Goal: Task Accomplishment & Management: Manage account settings

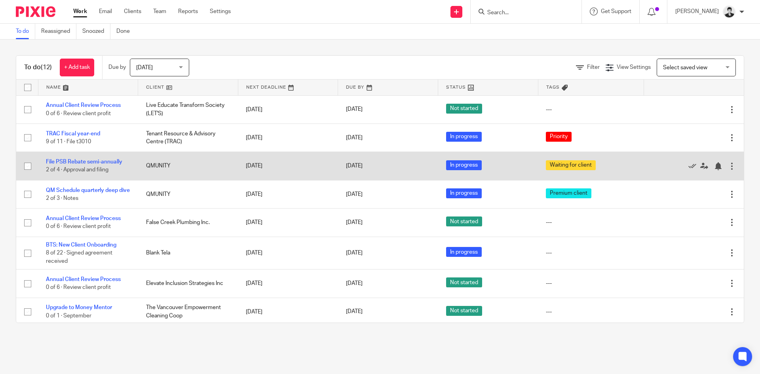
drag, startPoint x: 369, startPoint y: 167, endPoint x: 271, endPoint y: 169, distance: 97.8
click at [271, 169] on tr "File PSB Rebate semi-annually 2 of 4 · Approval and filing QMUNITY [DATE] [DATE…" at bounding box center [380, 166] width 728 height 28
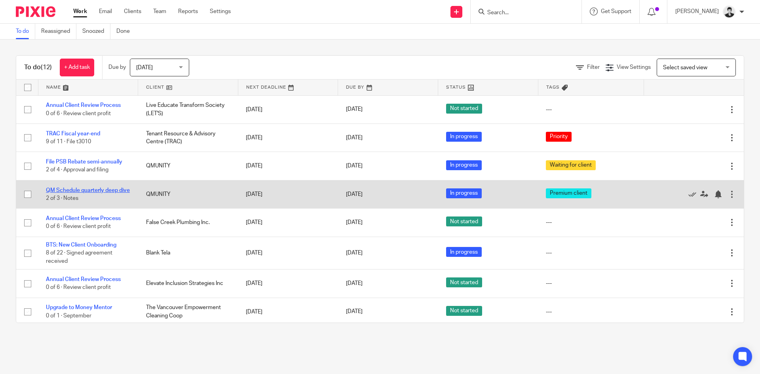
click at [80, 188] on link "QM Schedule quarterly deep dive" at bounding box center [88, 191] width 84 height 6
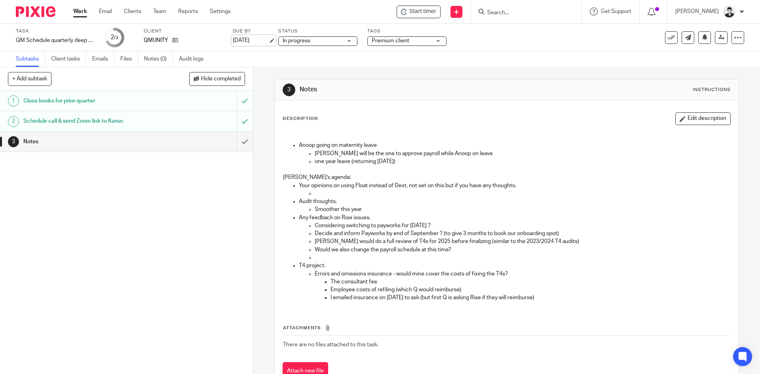
click at [253, 42] on link "[DATE]" at bounding box center [251, 40] width 36 height 8
click at [78, 14] on link "Work" at bounding box center [80, 12] width 14 height 8
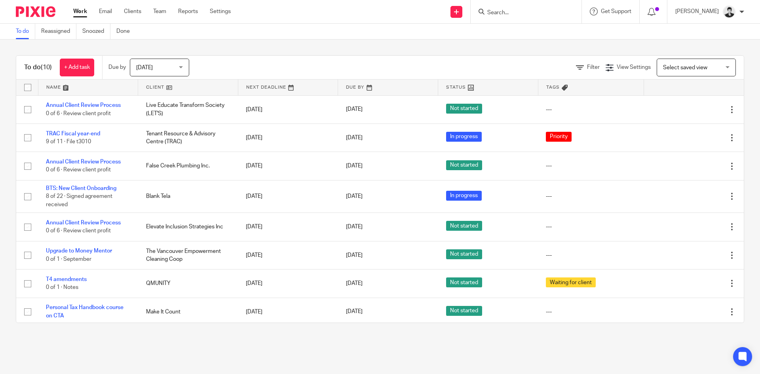
click at [514, 12] on input "Search" at bounding box center [522, 13] width 71 height 7
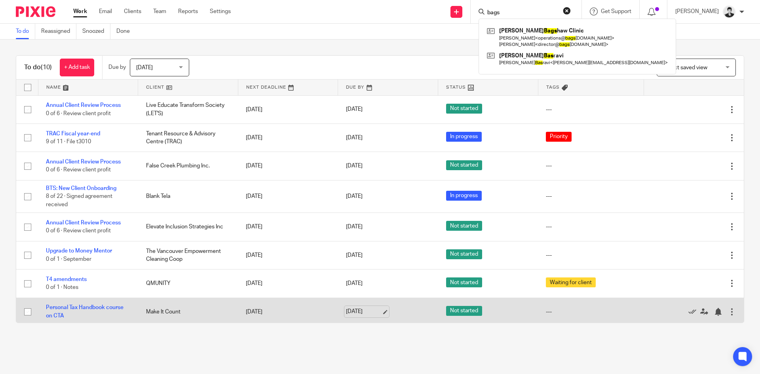
type input "bags"
click at [366, 309] on link "Sep 16, 2025" at bounding box center [364, 312] width 36 height 8
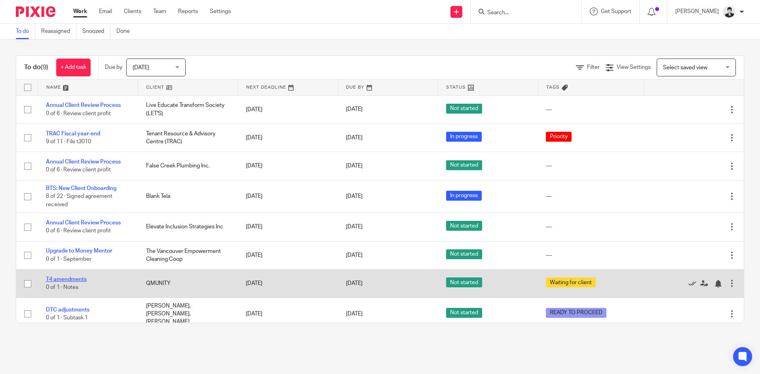
click at [68, 277] on link "T4 amendments" at bounding box center [66, 280] width 41 height 6
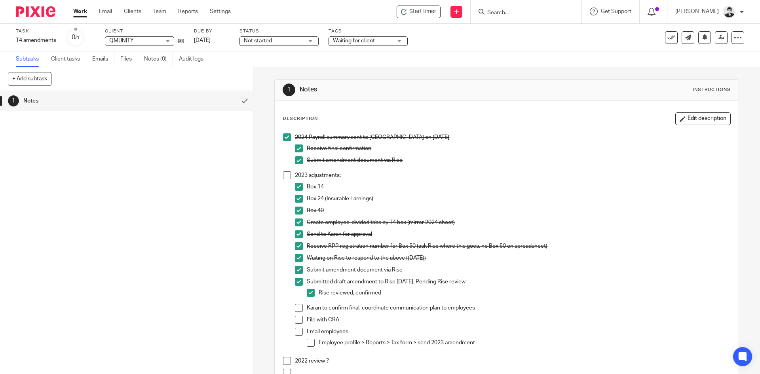
drag, startPoint x: 0, startPoint y: 0, endPoint x: 508, endPoint y: 13, distance: 507.8
click at [508, 13] on input "Search" at bounding box center [522, 13] width 71 height 7
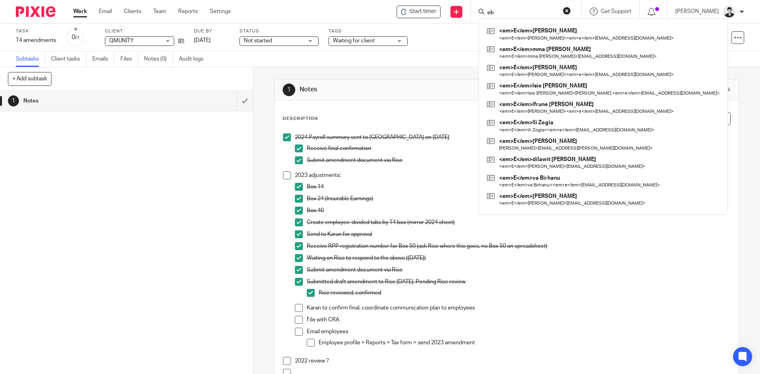
type input "ebc"
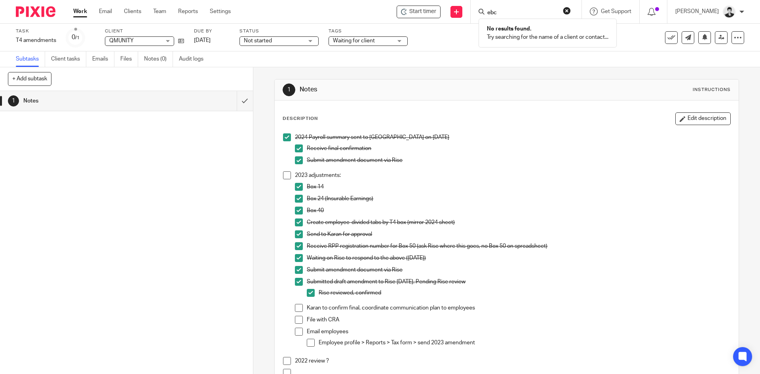
drag, startPoint x: 518, startPoint y: 14, endPoint x: 463, endPoint y: 21, distance: 55.2
click at [463, 21] on div "Start timer Send new email Create task Add client ebc No results found. Try sea…" at bounding box center [501, 11] width 517 height 23
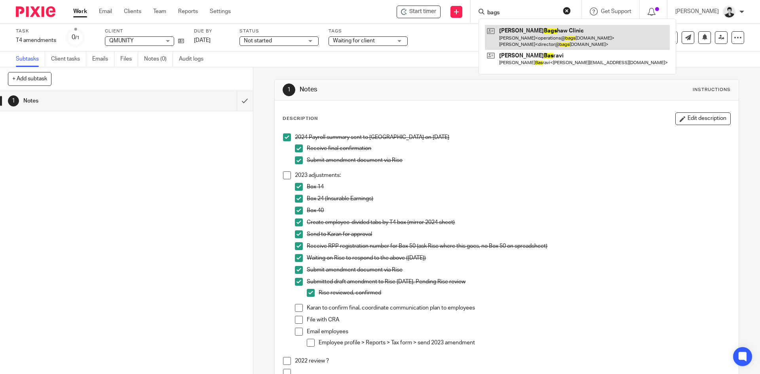
type input "bags"
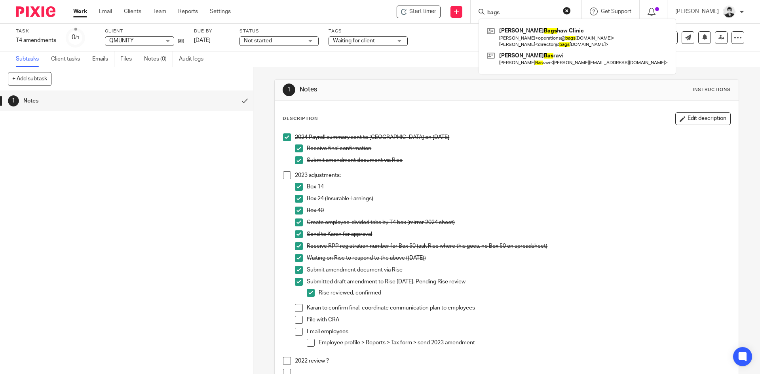
click at [295, 306] on span at bounding box center [299, 308] width 8 height 8
click at [296, 318] on span at bounding box center [299, 320] width 8 height 8
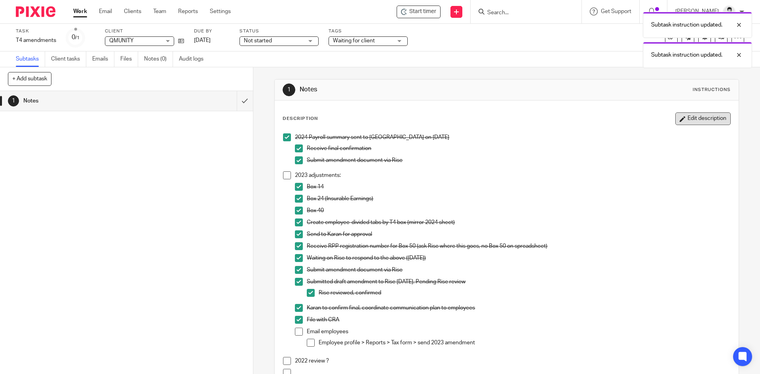
click at [703, 121] on button "Edit description" at bounding box center [702, 118] width 55 height 13
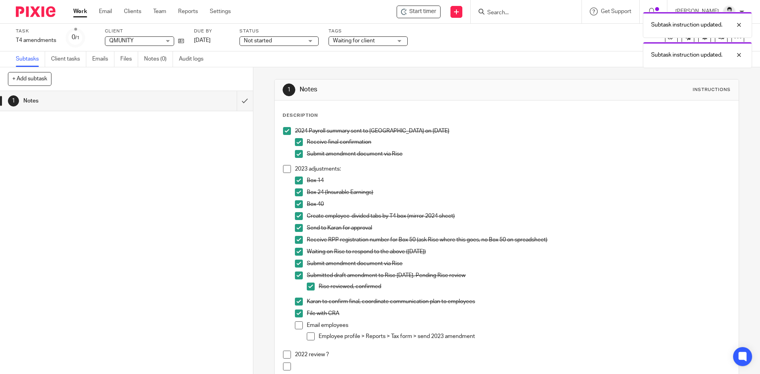
drag, startPoint x: 482, startPoint y: 339, endPoint x: 484, endPoint y: 335, distance: 4.8
click at [482, 339] on p "Employee profile > Reports > Tax form > send 2023 amendment" at bounding box center [524, 337] width 411 height 8
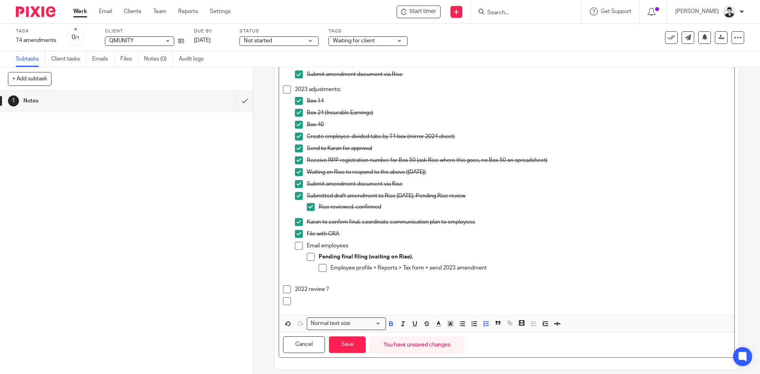
scroll to position [88, 0]
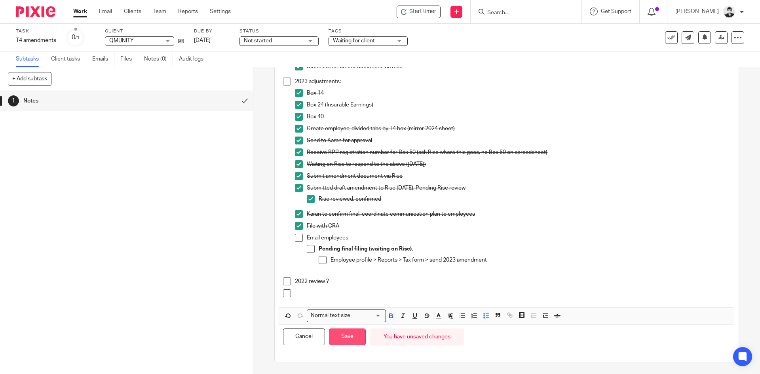
click at [345, 337] on button "Save" at bounding box center [347, 337] width 37 height 17
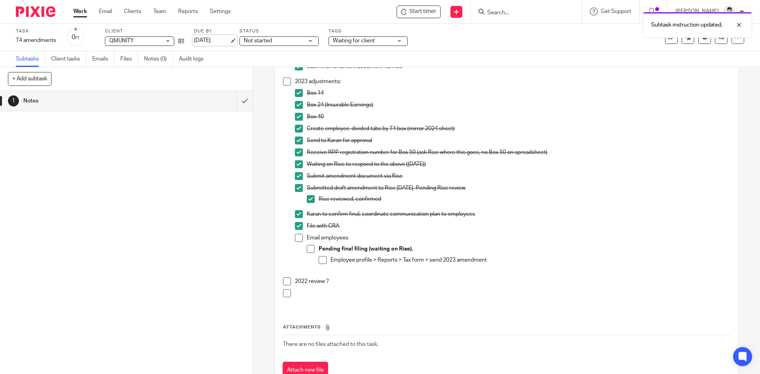
click at [207, 40] on link "[DATE]" at bounding box center [212, 40] width 36 height 8
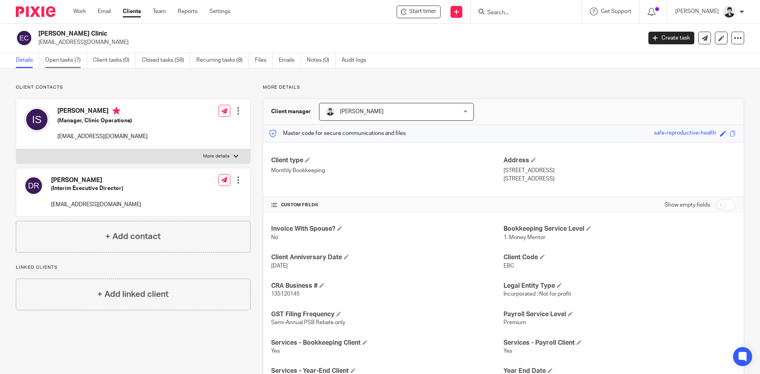
click at [54, 57] on link "Open tasks (7)" at bounding box center [66, 60] width 42 height 15
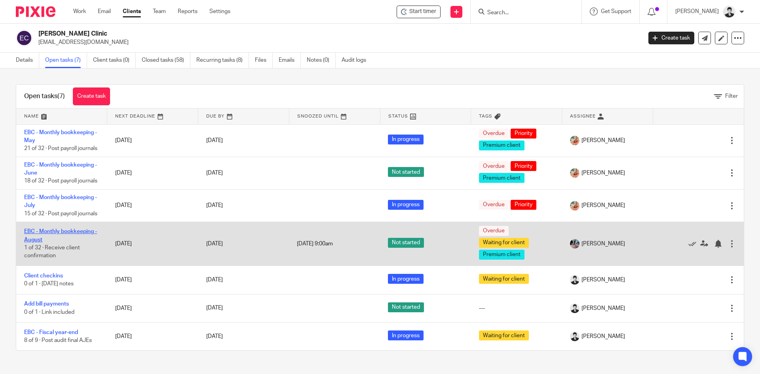
click at [67, 242] on link "EBC - Monthly bookkeeping - August" at bounding box center [60, 235] width 73 height 13
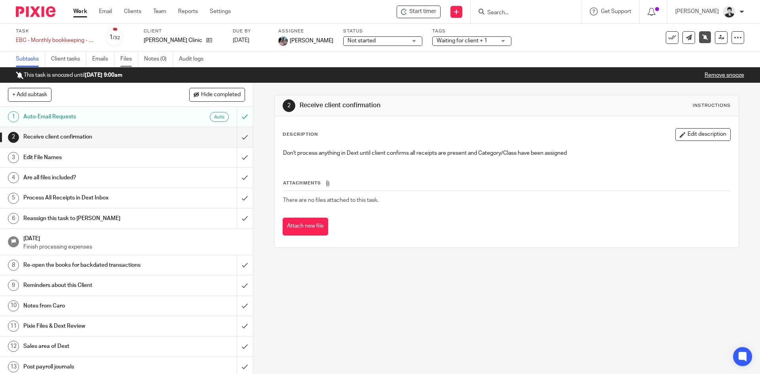
click at [129, 59] on link "Files" at bounding box center [129, 58] width 18 height 15
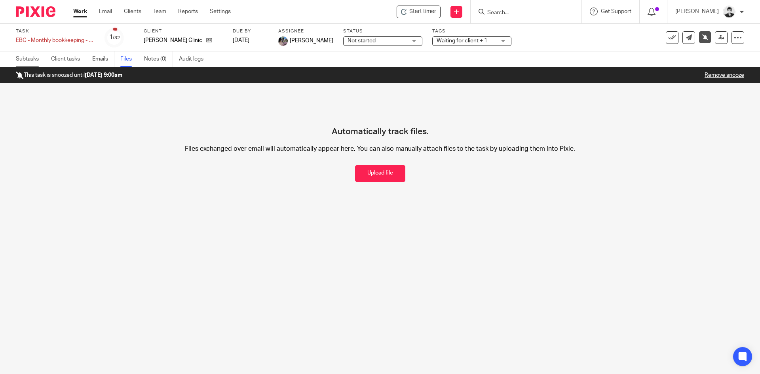
click at [27, 59] on link "Subtasks" at bounding box center [30, 58] width 29 height 15
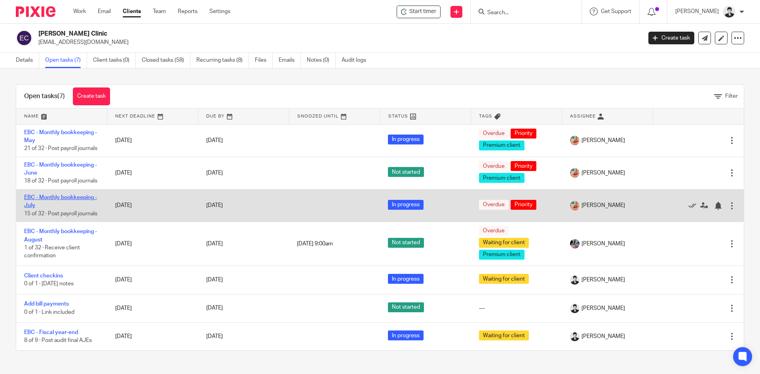
click at [68, 208] on link "EBC - Monthly bookkeeping - July" at bounding box center [60, 201] width 73 height 13
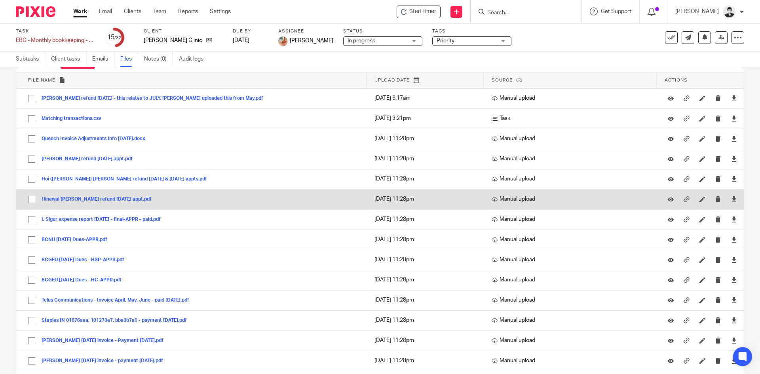
scroll to position [36, 0]
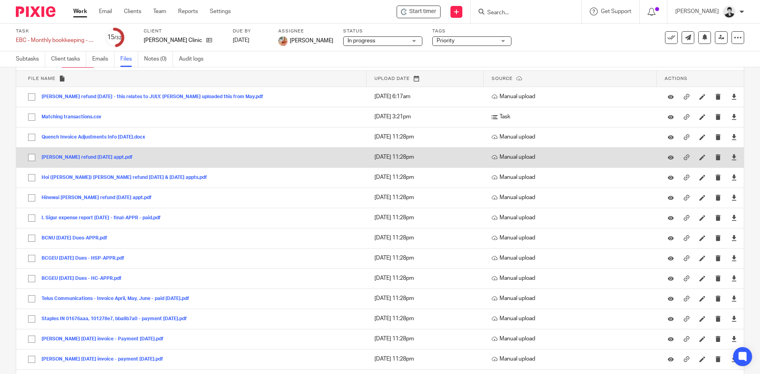
click at [118, 158] on button "Nell Chaston refund April 11, 2025 appt.pdf" at bounding box center [90, 158] width 97 height 6
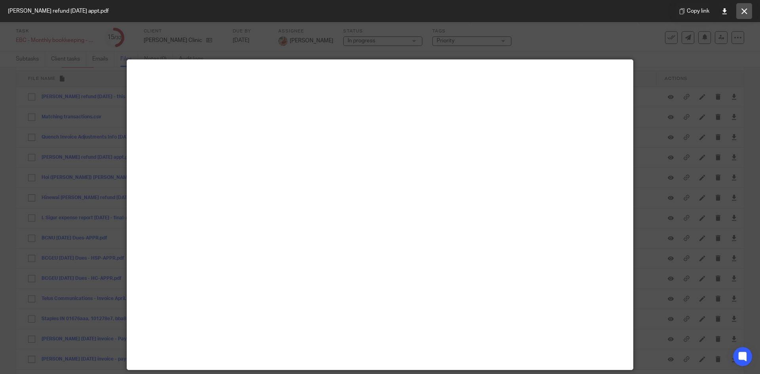
click at [742, 8] on icon at bounding box center [745, 11] width 6 height 6
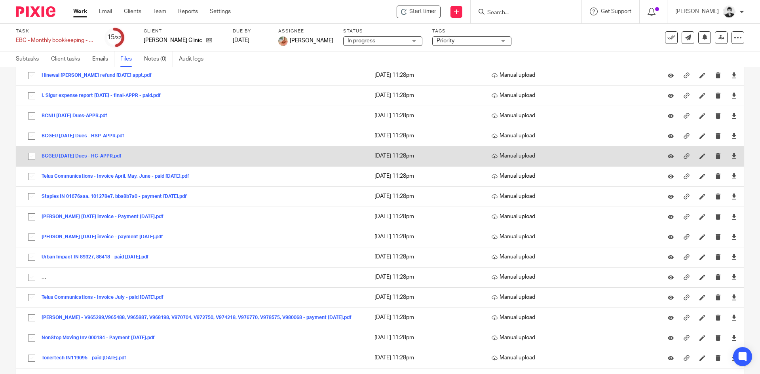
scroll to position [160, 0]
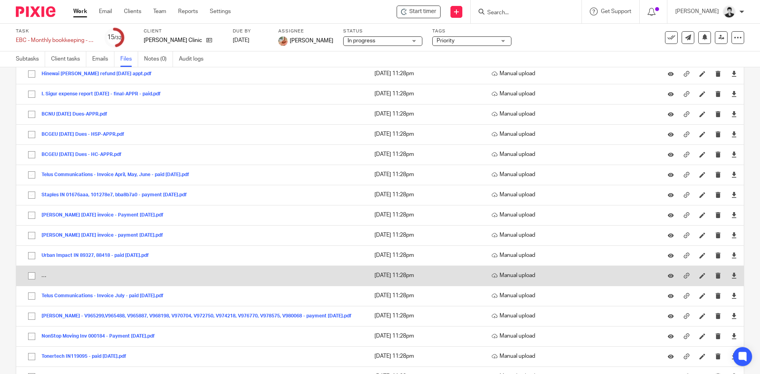
click at [42, 276] on td "Ricoh - INSCO94868817, SCO94868818, SCO94868819, SCO94899055, SCO94899056, SCO9…" at bounding box center [191, 276] width 350 height 20
click at [44, 276] on td "Ricoh - INSCO94868817, SCO94868818, SCO94868819, SCO94899055, SCO94899056, SCO9…" at bounding box center [191, 276] width 350 height 20
click at [51, 278] on button "Ricoh - INSCO94868817, SCO94868818, SCO94868819, SCO94899055, SCO94899056, SCO9…" at bounding box center [210, 276] width 337 height 6
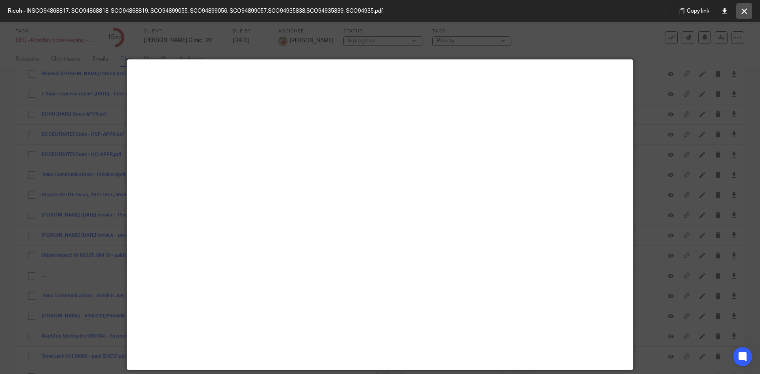
click at [746, 5] on button at bounding box center [744, 11] width 16 height 16
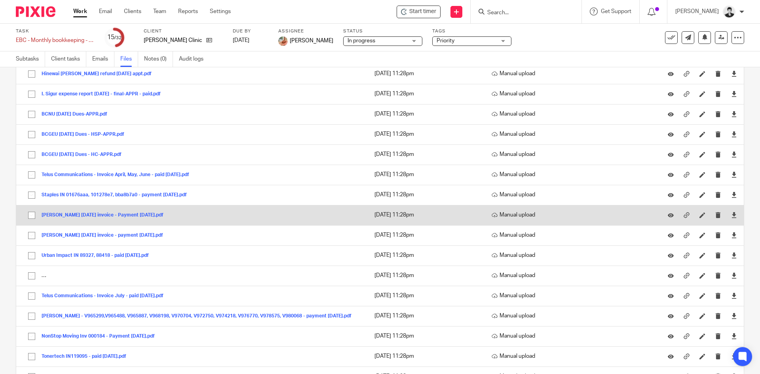
click at [95, 218] on button "S. Farazifard July 2025 invoice - Payment Aug 5, 2025.pdf" at bounding box center [106, 216] width 128 height 6
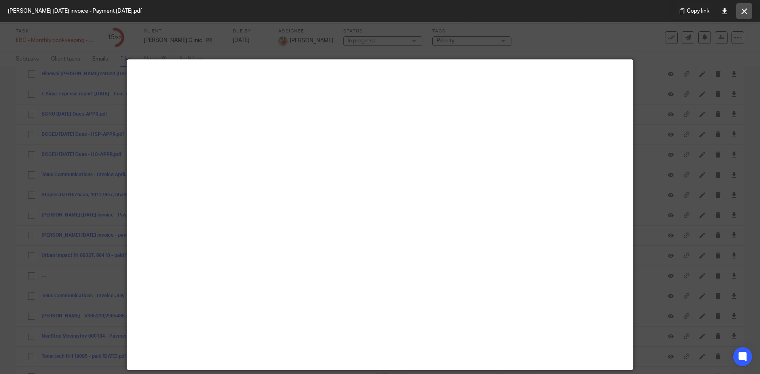
click at [741, 11] on button at bounding box center [744, 11] width 16 height 16
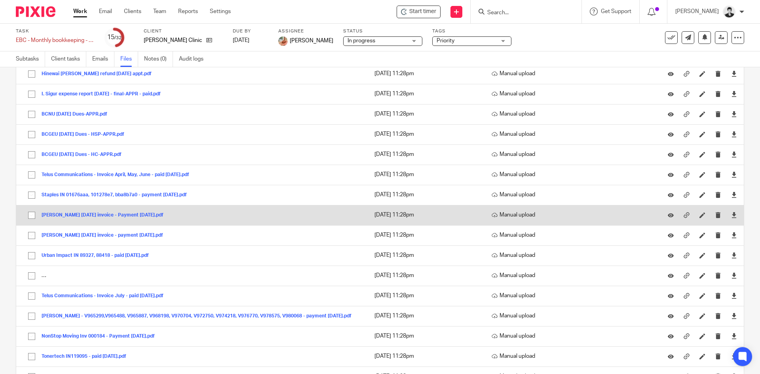
click at [96, 215] on button "S. Farazifard July 2025 invoice - Payment Aug 5, 2025.pdf" at bounding box center [106, 216] width 128 height 6
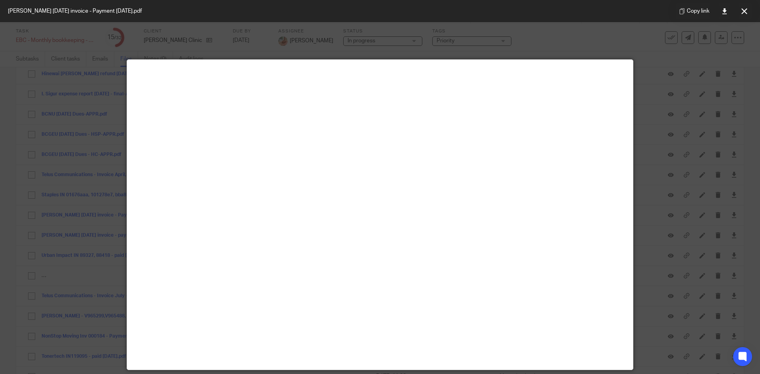
click at [731, 143] on div at bounding box center [380, 187] width 760 height 374
click at [744, 12] on icon at bounding box center [745, 11] width 6 height 6
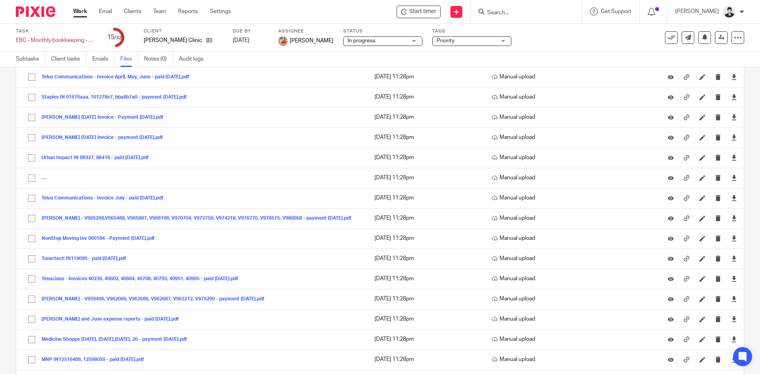
scroll to position [264, 0]
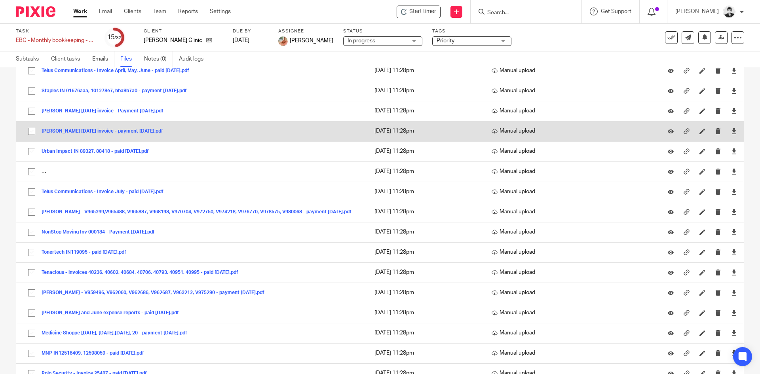
click at [95, 131] on button "W. Etemadi July 2025 invoice - payment Aug 5, 2025.pdf" at bounding box center [105, 132] width 127 height 6
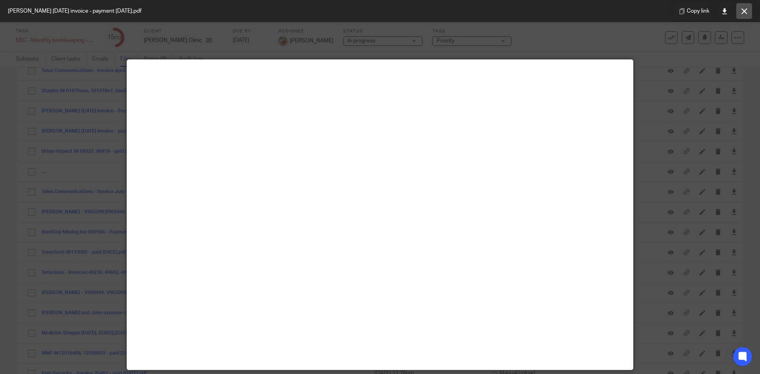
click at [744, 8] on icon at bounding box center [745, 11] width 6 height 6
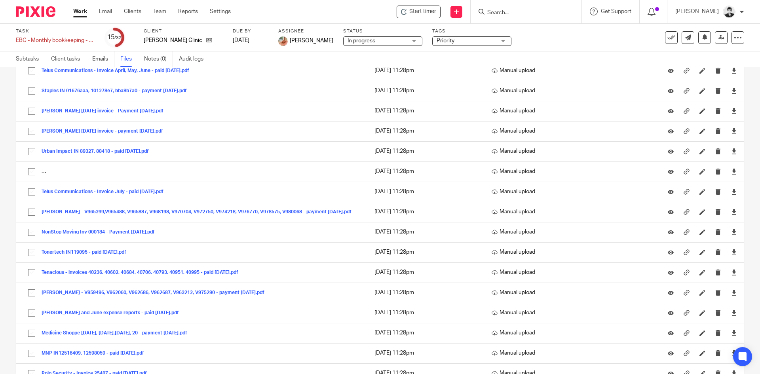
scroll to position [291, 0]
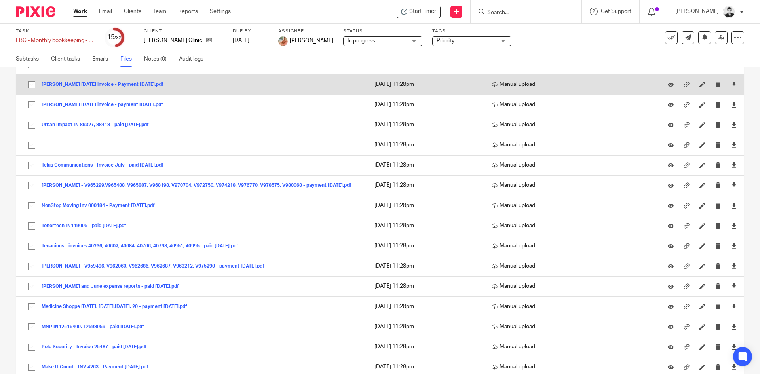
click at [34, 84] on input "checkbox" at bounding box center [31, 84] width 15 height 15
checkbox input "true"
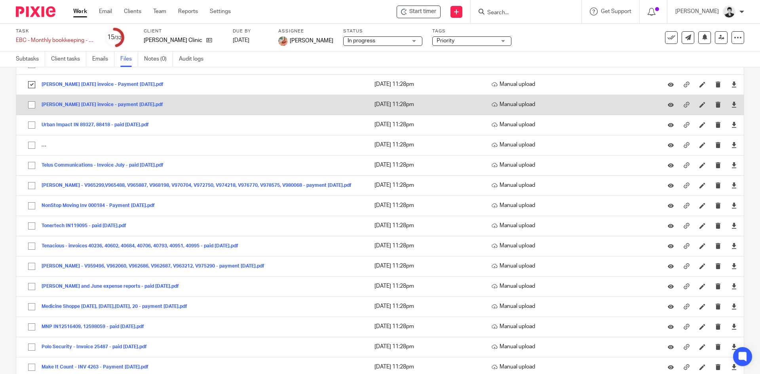
click at [31, 105] on input "checkbox" at bounding box center [31, 104] width 15 height 15
checkbox input "true"
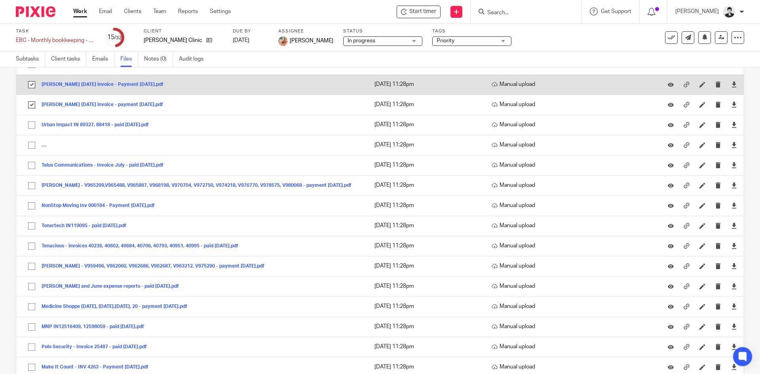
click at [32, 84] on input "checkbox" at bounding box center [31, 84] width 15 height 15
checkbox input "false"
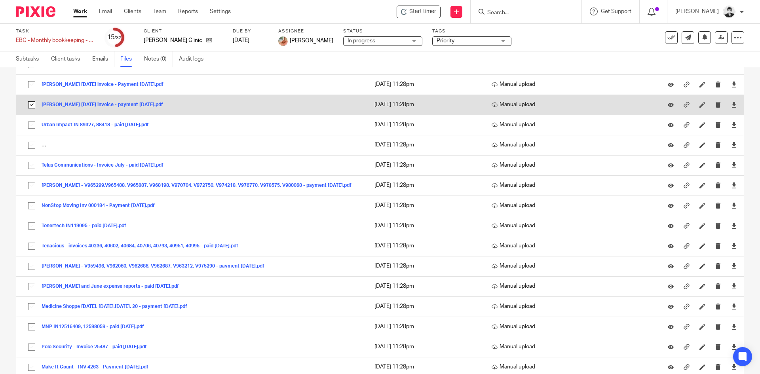
click at [30, 103] on input "checkbox" at bounding box center [31, 104] width 15 height 15
checkbox input "false"
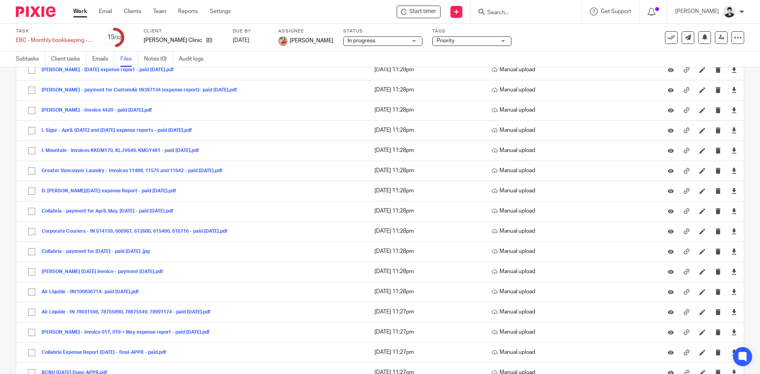
scroll to position [721, 0]
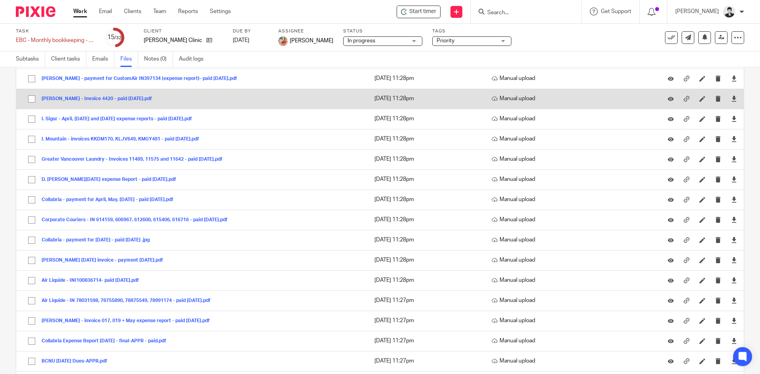
click at [129, 99] on button "[PERSON_NAME] - Invoice 4420 - paid [DATE].pdf" at bounding box center [100, 99] width 116 height 6
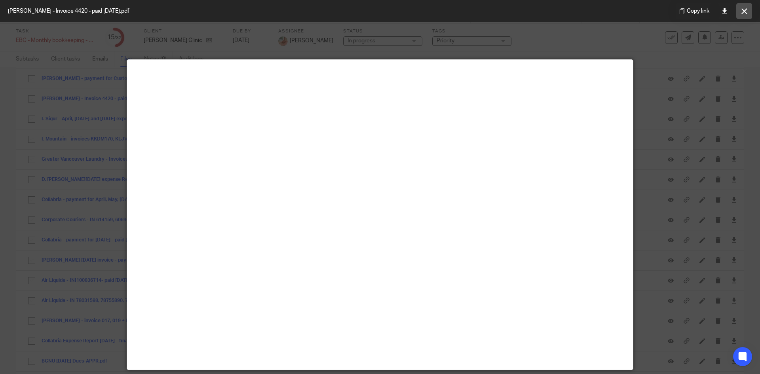
click at [741, 16] on button at bounding box center [744, 11] width 16 height 16
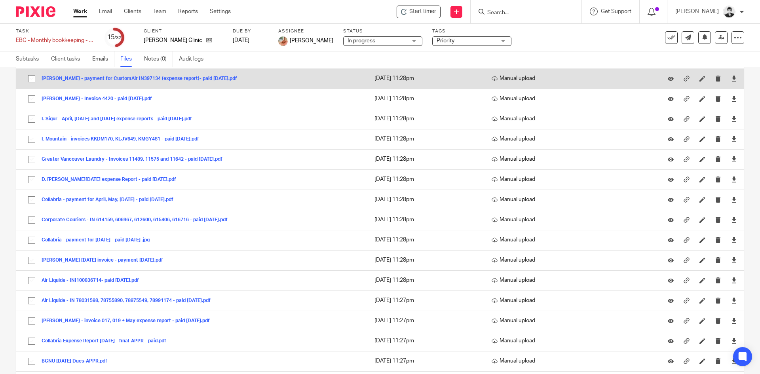
click at [181, 78] on button "[PERSON_NAME] - payment for CustomAir IN397134 (expense report)- paid [DATE].pdf" at bounding box center [143, 79] width 202 height 6
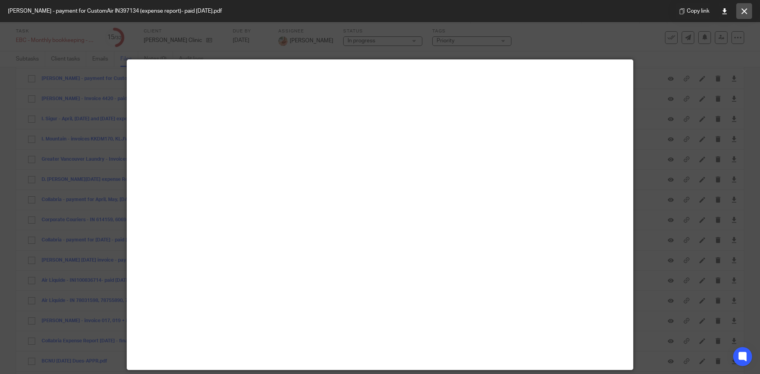
click at [740, 7] on button at bounding box center [744, 11] width 16 height 16
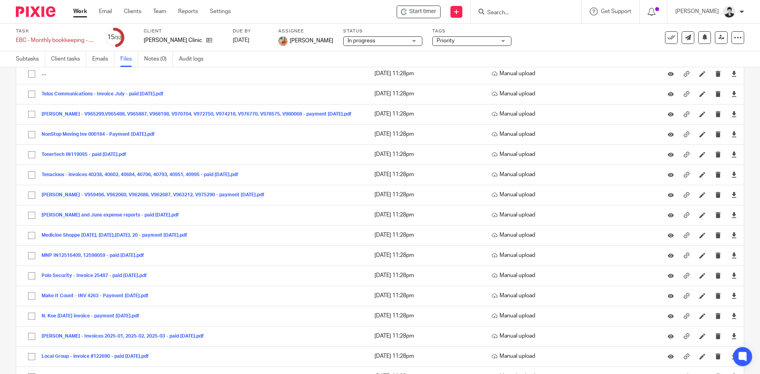
scroll to position [349, 0]
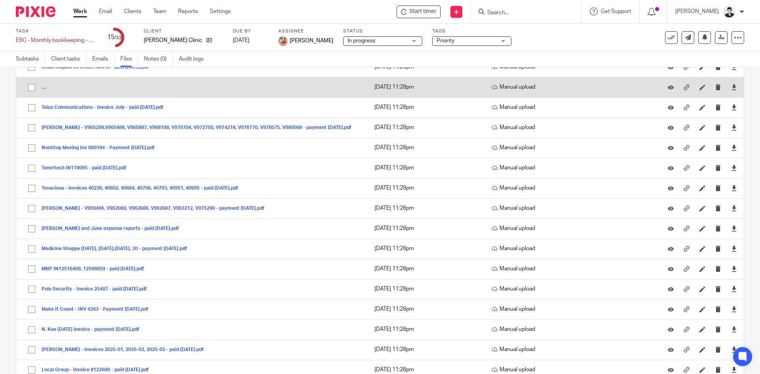
click at [49, 88] on button "Ricoh - INSCO94868817, SCO94868818, SCO94868819, SCO94899055, SCO94899056, SCO9…" at bounding box center [210, 88] width 337 height 6
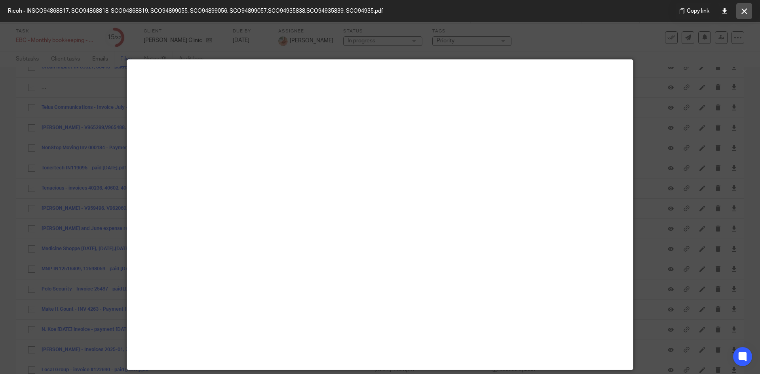
click at [748, 12] on button at bounding box center [744, 11] width 16 height 16
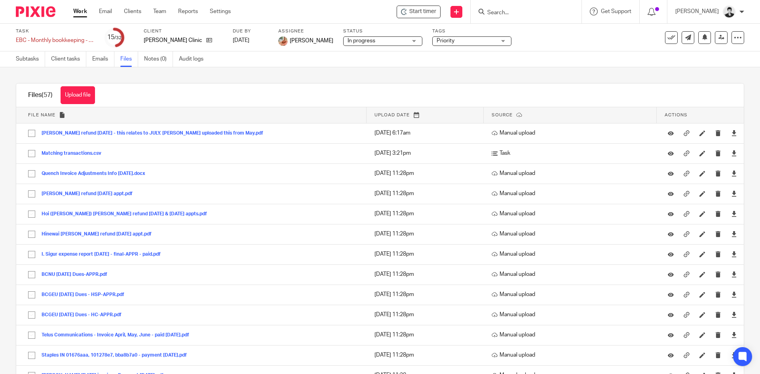
scroll to position [653, 0]
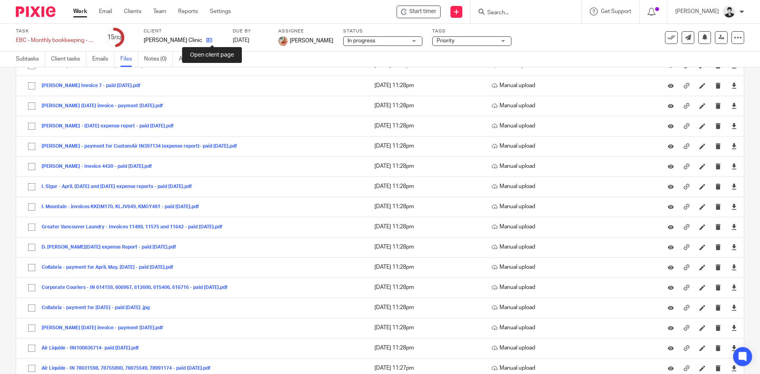
click at [209, 39] on icon at bounding box center [209, 40] width 6 height 6
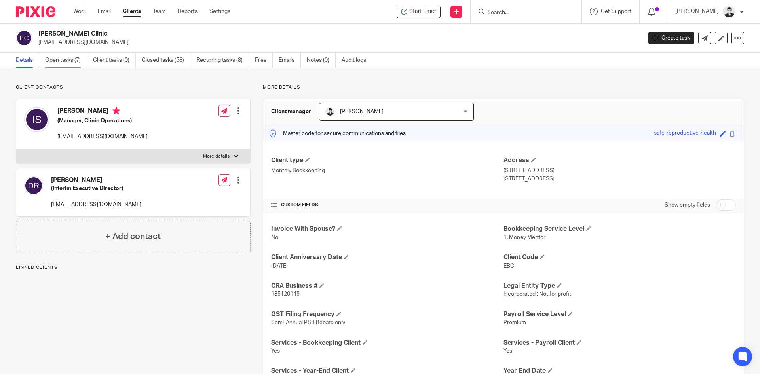
click at [67, 61] on link "Open tasks (7)" at bounding box center [66, 60] width 42 height 15
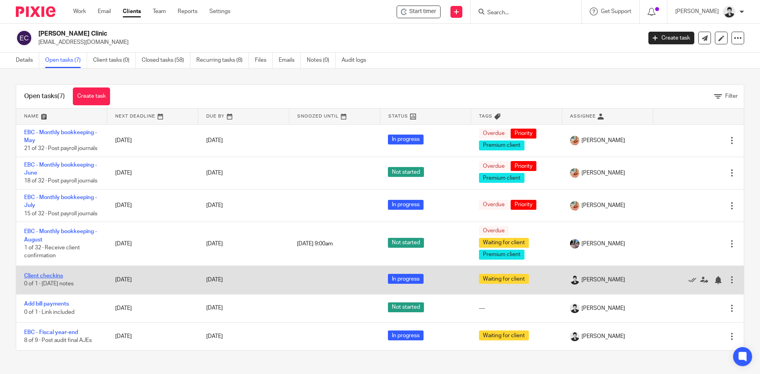
scroll to position [23, 0]
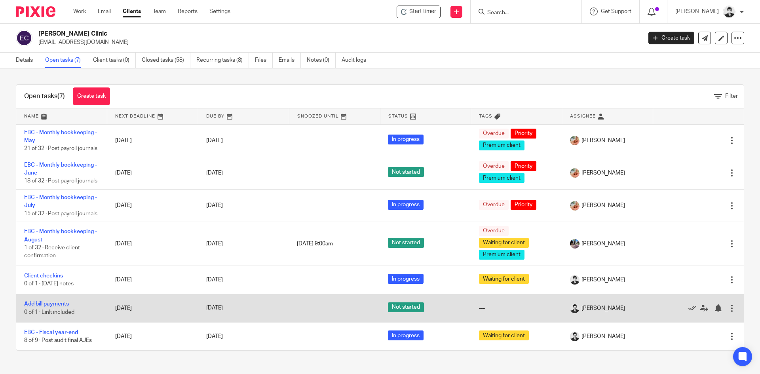
click at [63, 304] on link "Add bill payments" at bounding box center [46, 304] width 45 height 6
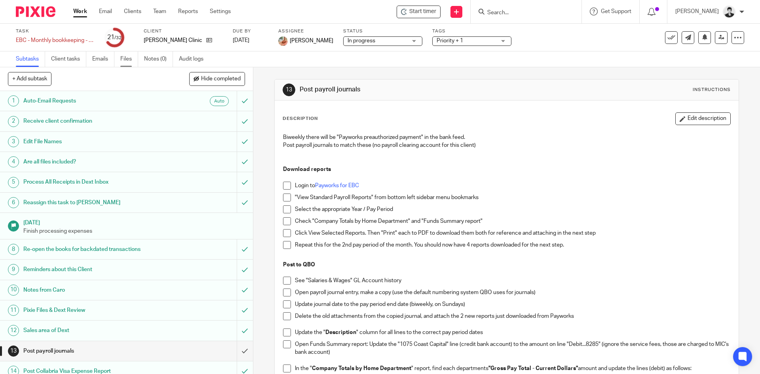
click at [130, 65] on link "Files" at bounding box center [129, 58] width 18 height 15
click at [123, 54] on link "Files" at bounding box center [129, 58] width 18 height 15
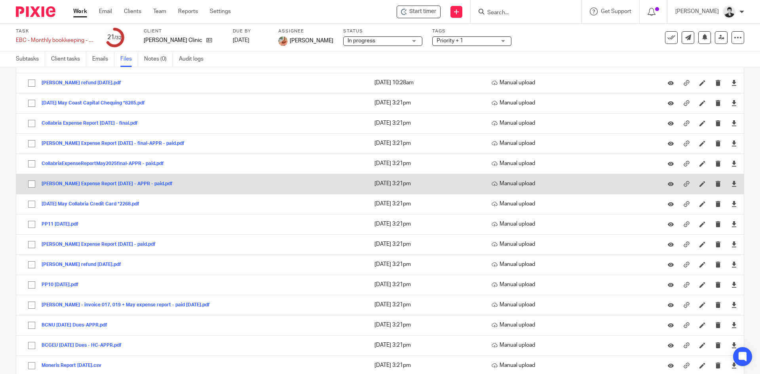
scroll to position [152, 0]
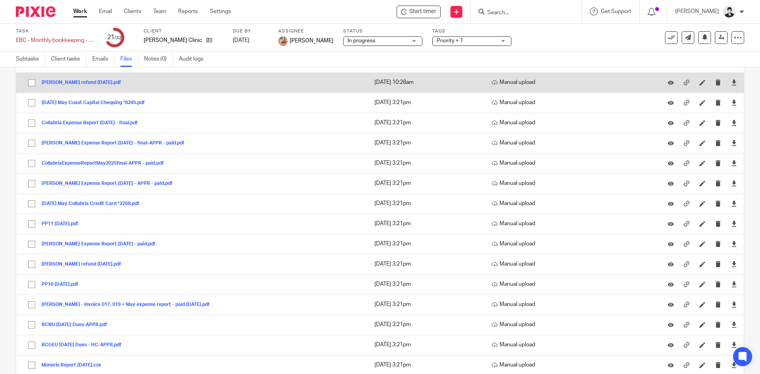
click at [122, 85] on button "[PERSON_NAME] refund [DATE].pdf" at bounding box center [85, 83] width 86 height 6
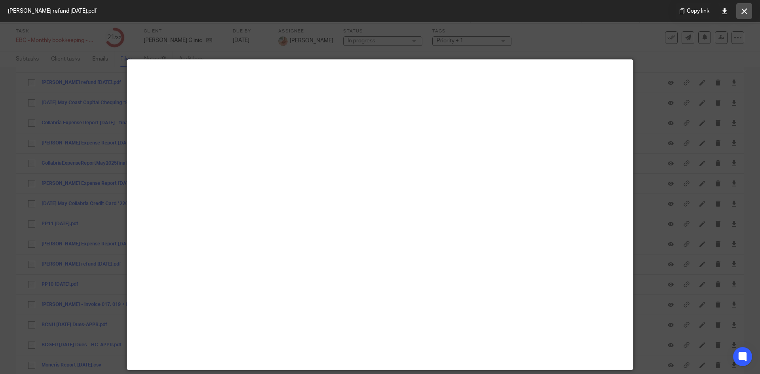
click at [749, 7] on button at bounding box center [744, 11] width 16 height 16
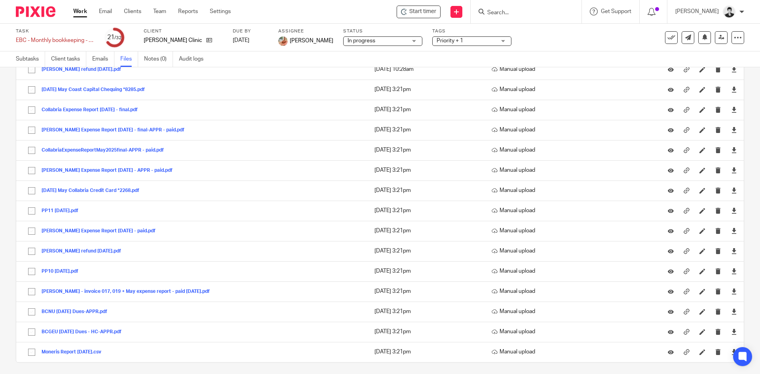
scroll to position [169, 0]
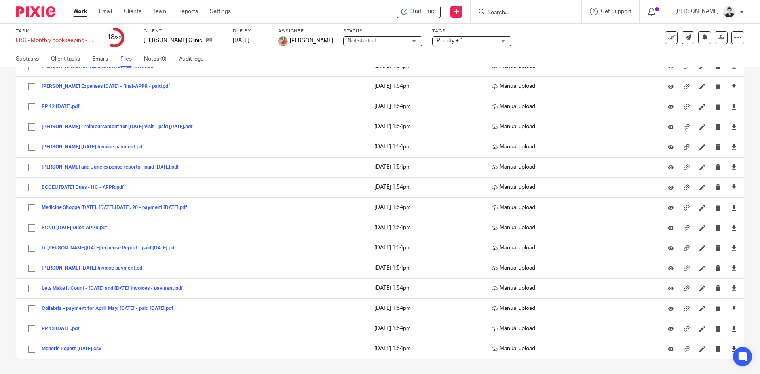
scroll to position [189, 0]
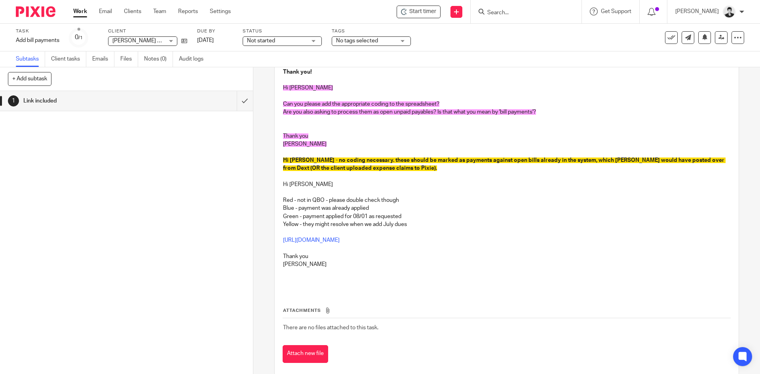
scroll to position [135, 0]
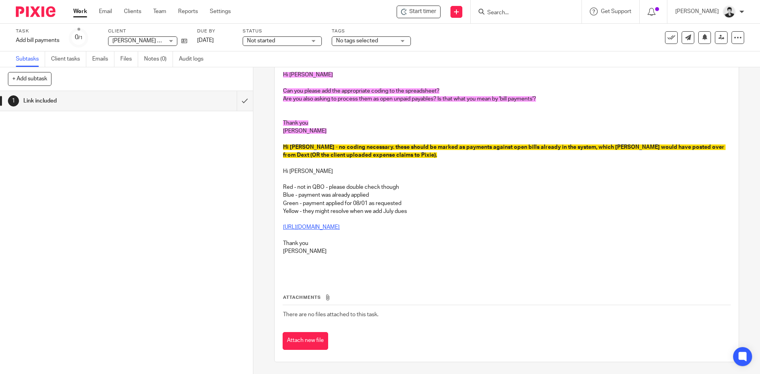
click at [340, 226] on link "https://docs.google.com/spreadsheets/d/1LhJ0ezugZemSqu2QeF1qm0AOfgAPKcBDJ_ZaDR-…" at bounding box center [311, 227] width 57 height 6
drag, startPoint x: 365, startPoint y: 196, endPoint x: 274, endPoint y: 198, distance: 91.1
click at [276, 198] on div "Description Edit description Hi Ciara - I've added this step, after requesting …" at bounding box center [507, 164] width 464 height 396
drag, startPoint x: 392, startPoint y: 213, endPoint x: 278, endPoint y: 213, distance: 114.0
click at [279, 213] on div "Hi Ciara - I've added this step, after requesting a cheque listing from the cli…" at bounding box center [506, 136] width 455 height 283
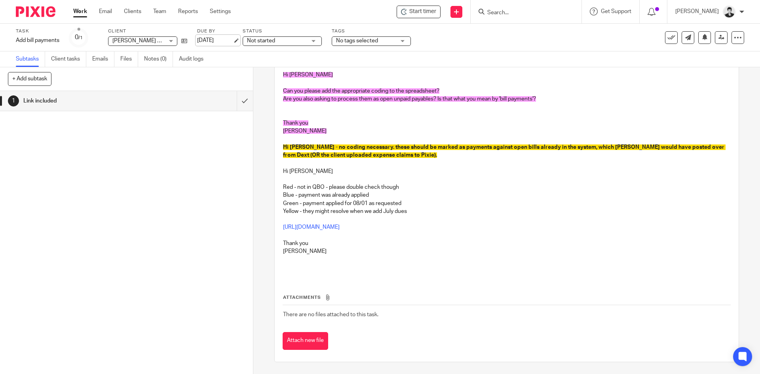
click at [205, 42] on link "Sep 19, 2025" at bounding box center [215, 40] width 36 height 8
click at [269, 42] on span "Not started" at bounding box center [261, 41] width 28 height 6
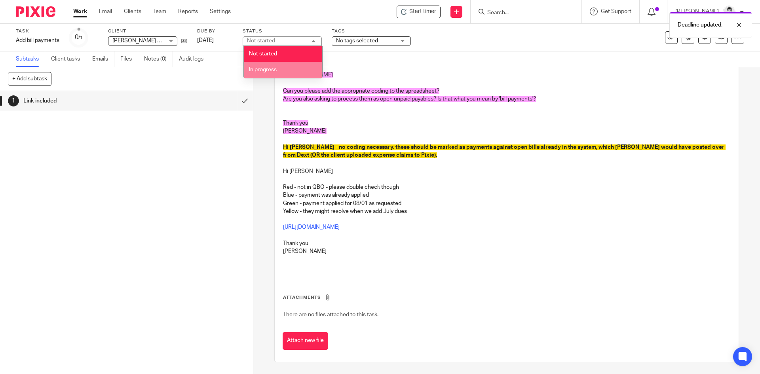
click at [272, 74] on li "In progress" at bounding box center [283, 70] width 78 height 16
click at [366, 40] on span "No tags selected" at bounding box center [357, 41] width 42 height 6
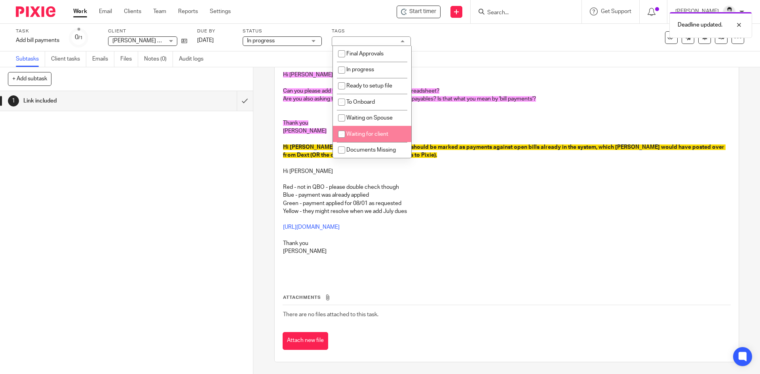
click at [368, 136] on span "Waiting for client" at bounding box center [367, 134] width 42 height 6
checkbox input "true"
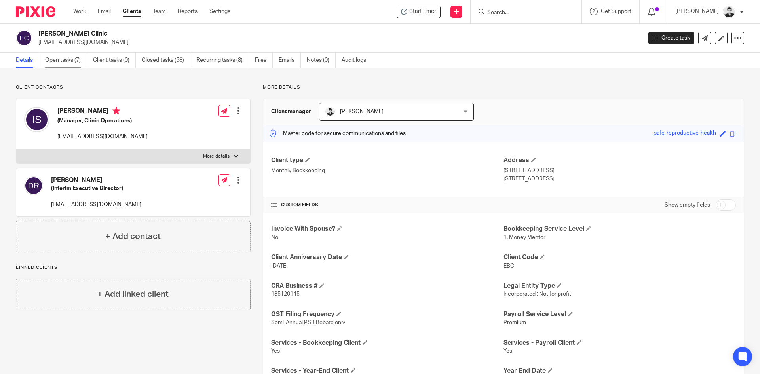
click at [74, 57] on link "Open tasks (7)" at bounding box center [66, 60] width 42 height 15
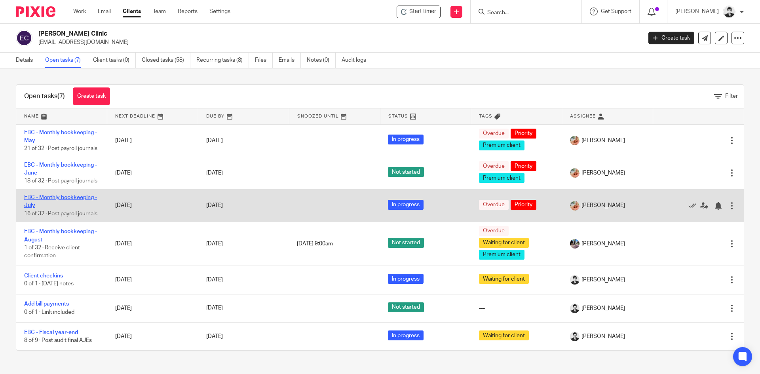
click at [74, 208] on link "EBC - Monthly bookkeeping - July" at bounding box center [60, 201] width 73 height 13
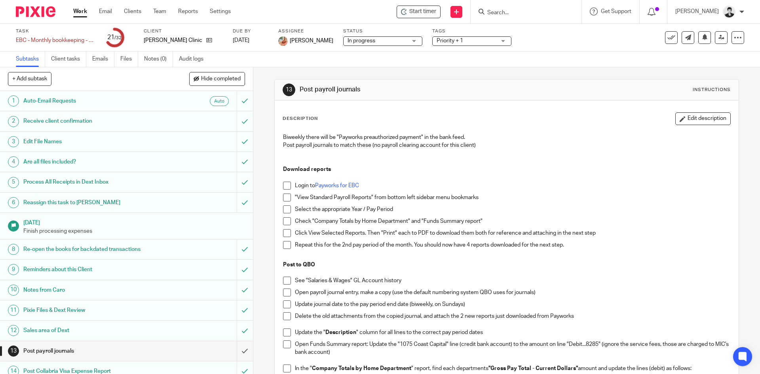
click at [117, 61] on ul "Subtasks Client tasks Emails Files Notes (0) Audit logs" at bounding box center [116, 58] width 200 height 15
click at [126, 59] on link "Files" at bounding box center [129, 58] width 18 height 15
click at [134, 56] on link "Files" at bounding box center [129, 58] width 18 height 15
click at [132, 59] on link "Files" at bounding box center [129, 58] width 18 height 15
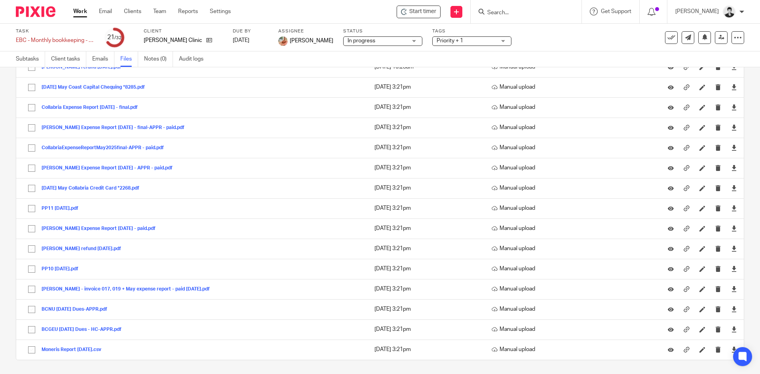
scroll to position [169, 0]
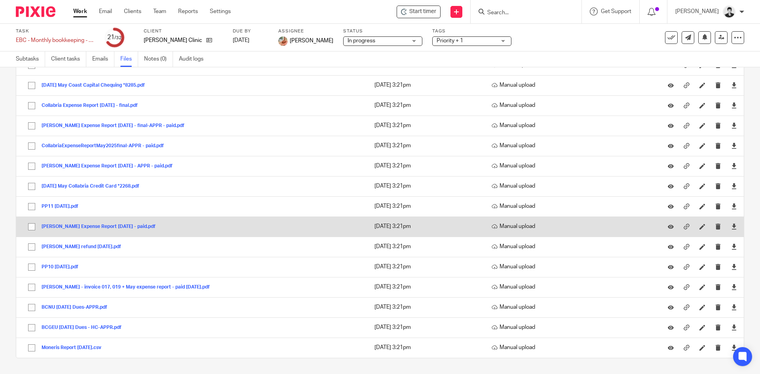
click at [138, 226] on button "[PERSON_NAME] Expense Report [DATE] - paid.pdf" at bounding box center [102, 227] width 120 height 6
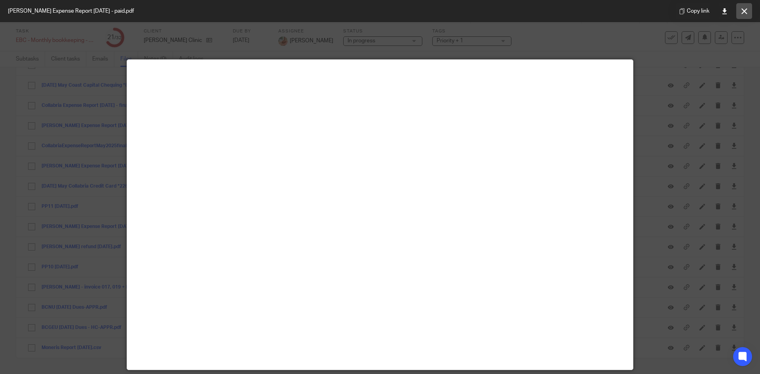
click at [743, 10] on icon at bounding box center [745, 11] width 6 height 6
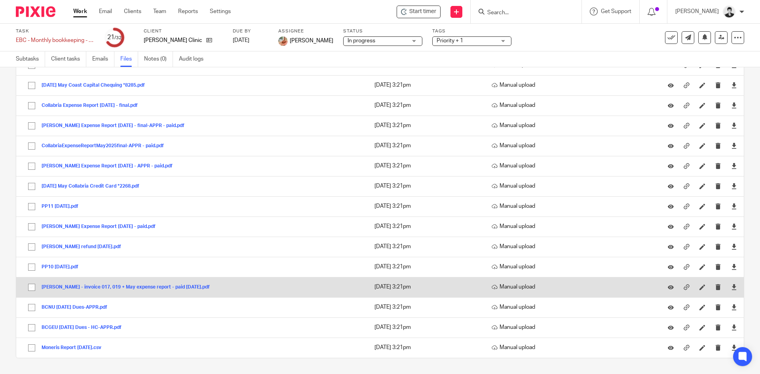
click at [175, 287] on button "[PERSON_NAME] - invoice 017, 019 + May expense report - paid [DATE].pdf" at bounding box center [129, 288] width 174 height 6
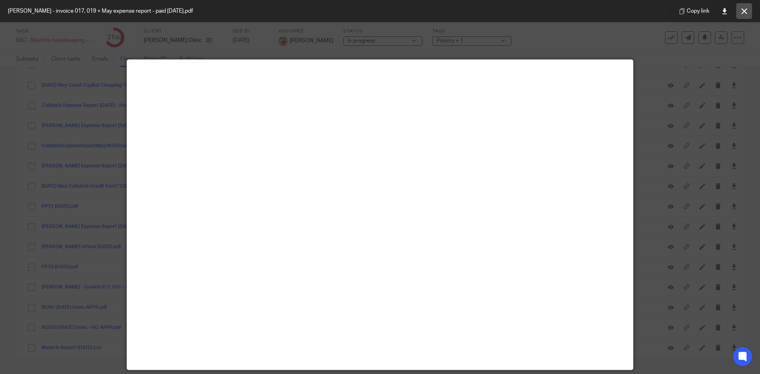
click at [744, 10] on icon at bounding box center [745, 11] width 6 height 6
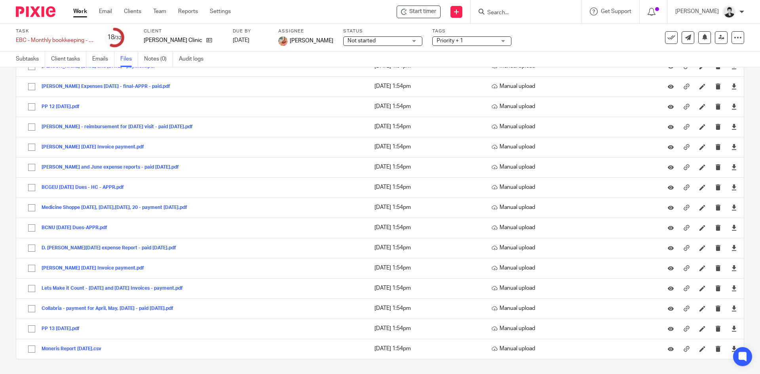
scroll to position [189, 0]
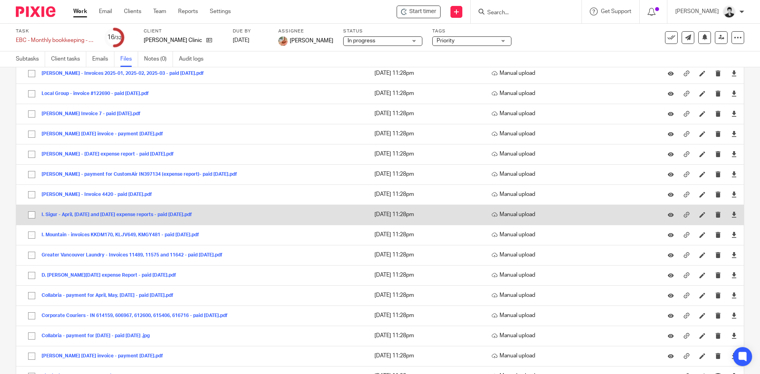
scroll to position [821, 0]
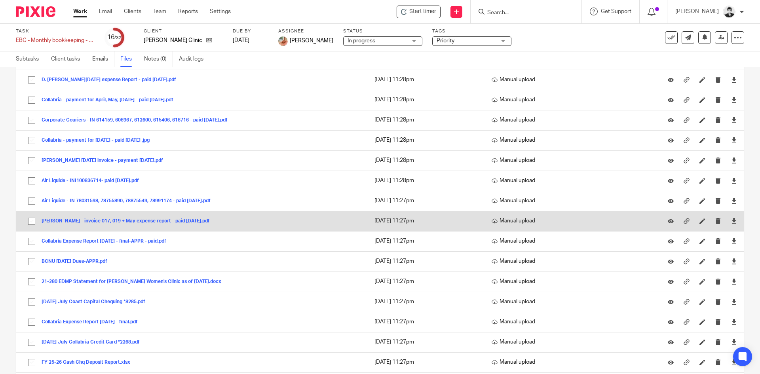
click at [185, 221] on button "[PERSON_NAME] - invoice 017, 019 + May expense report - paid [DATE].pdf" at bounding box center [129, 222] width 174 height 6
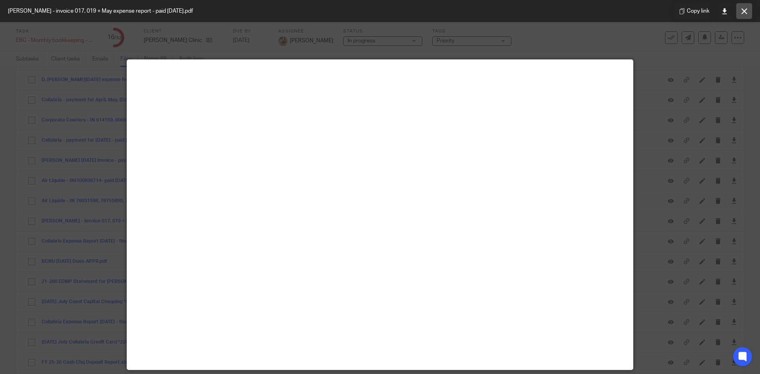
click at [745, 6] on button at bounding box center [744, 11] width 16 height 16
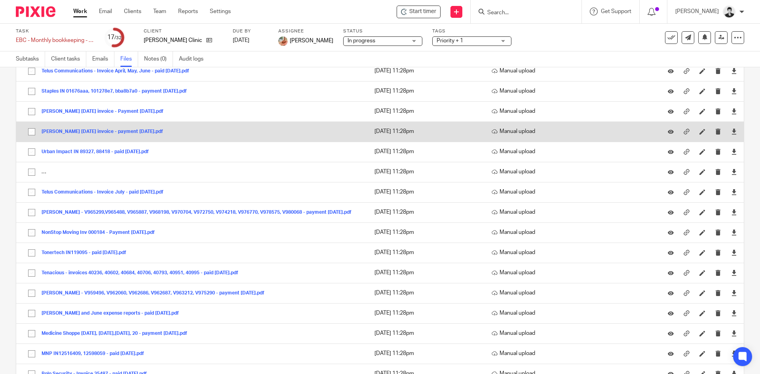
scroll to position [700, 0]
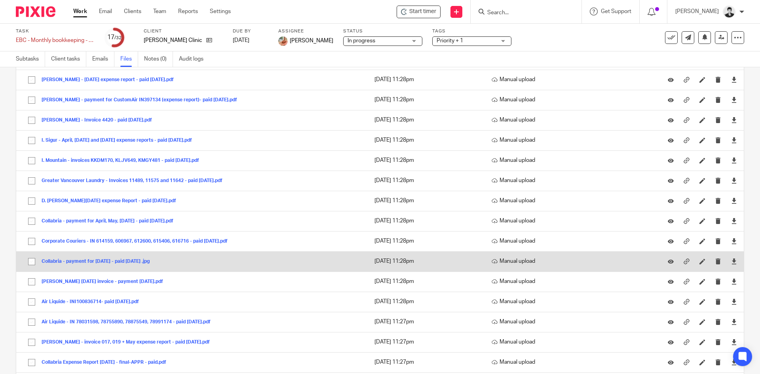
click at [148, 260] on button "Collabria - payment for July 2025 - paid Aug 21, 2025 .jpg" at bounding box center [99, 262] width 114 height 6
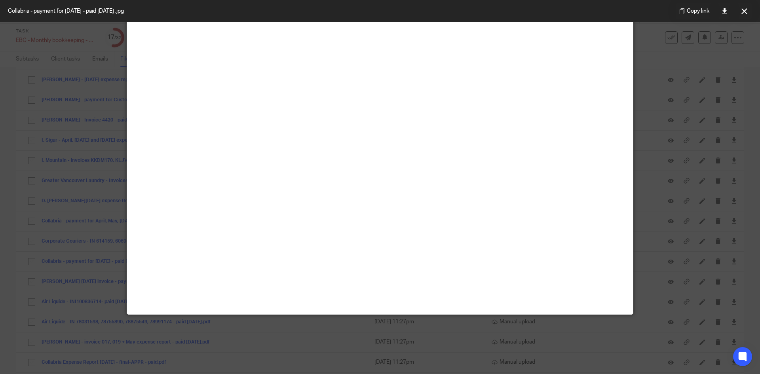
scroll to position [117, 0]
click at [747, 13] on icon at bounding box center [745, 11] width 6 height 6
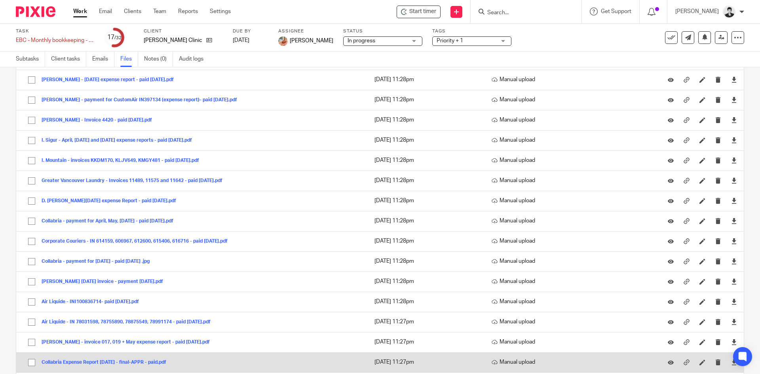
click at [124, 363] on button "Collabria Expense Report July 2025 - final-APPR - paid.pdf" at bounding box center [107, 363] width 131 height 6
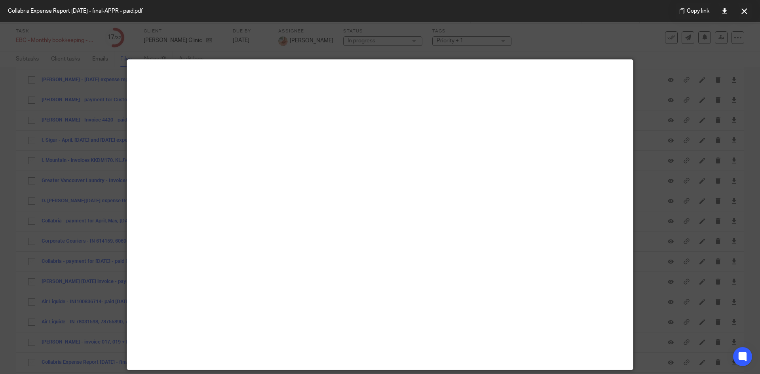
click at [749, 7] on button at bounding box center [744, 11] width 16 height 16
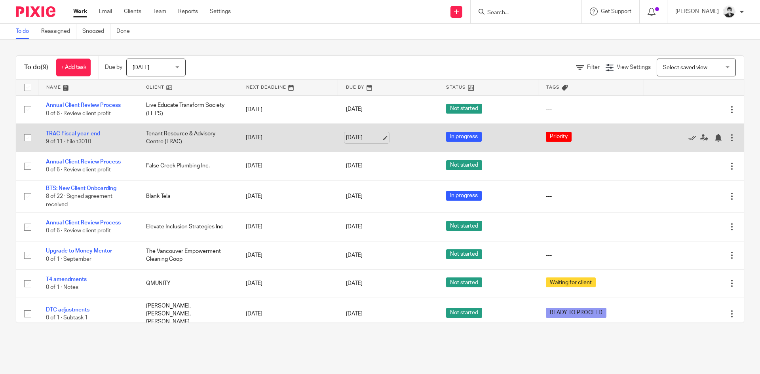
click at [362, 139] on link "[DATE]" at bounding box center [364, 138] width 36 height 8
